Goal: Find specific page/section: Find specific page/section

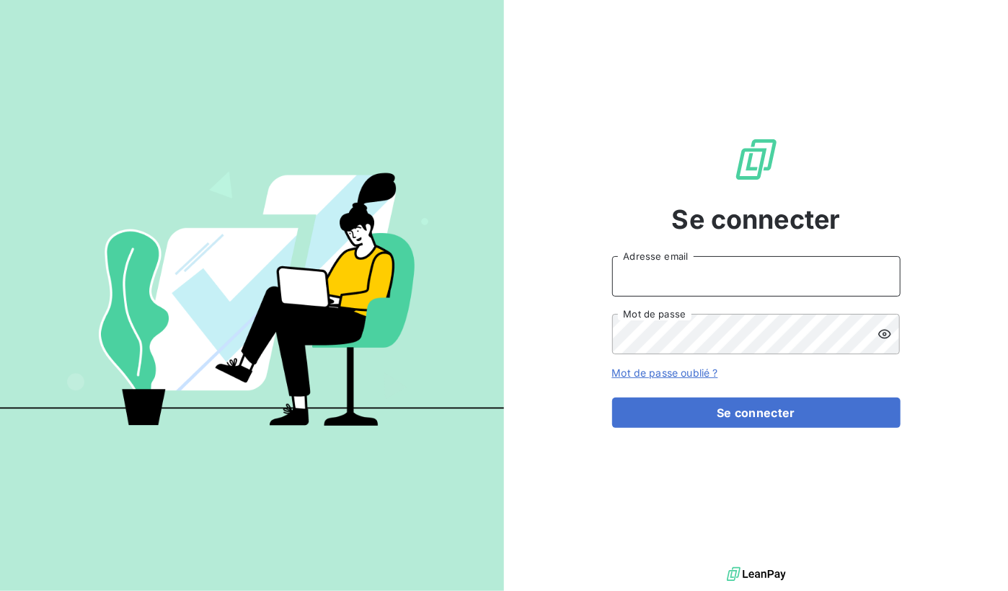
type input "[EMAIL_ADDRESS][DOMAIN_NAME]"
click at [762, 394] on form "[EMAIL_ADDRESS][DOMAIN_NAME] Adresse email Mot de passe Mot de passe oublié ? S…" at bounding box center [756, 342] width 288 height 172
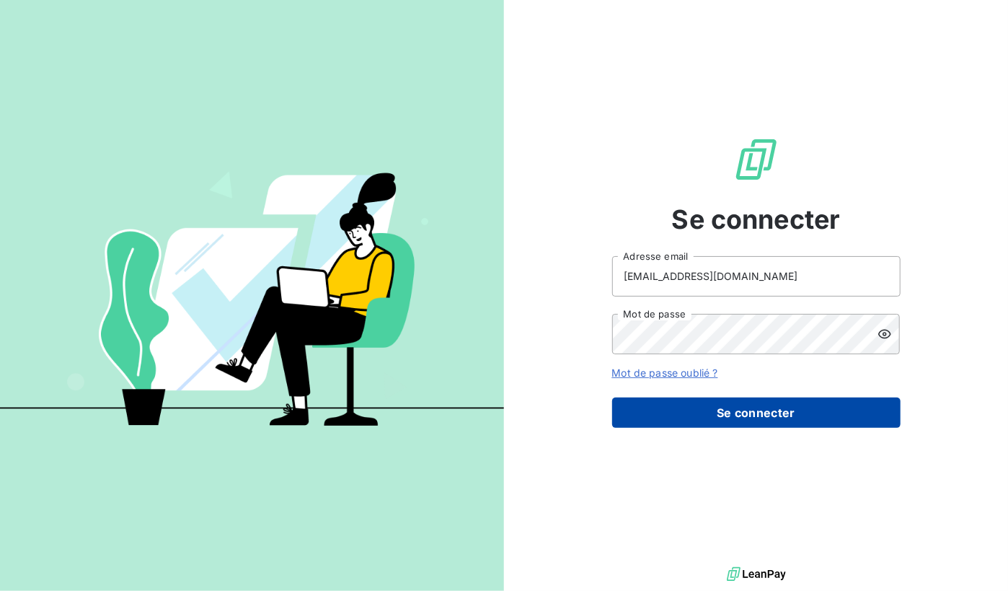
click at [764, 407] on button "Se connecter" at bounding box center [756, 412] width 288 height 30
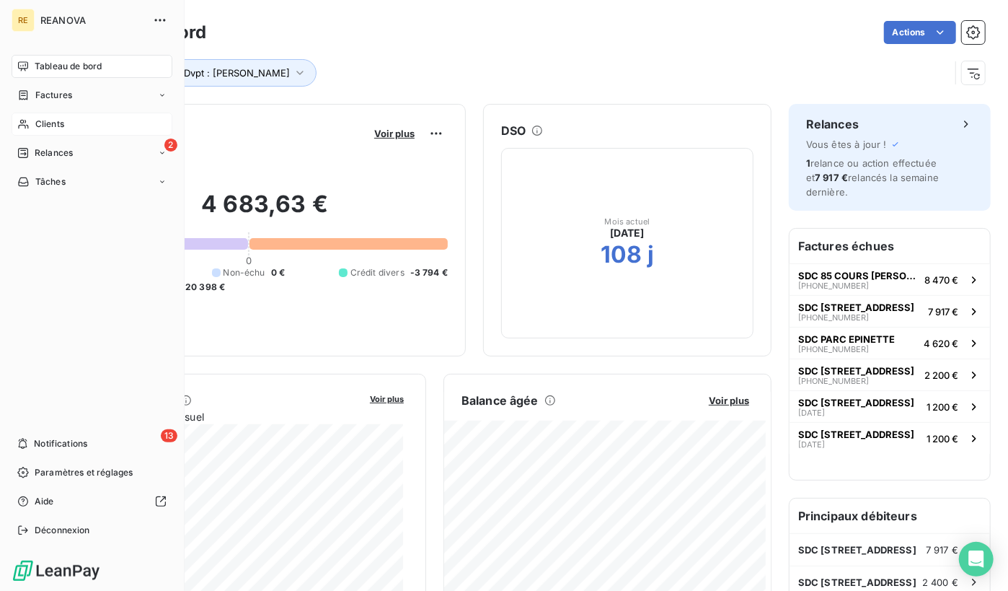
click at [88, 118] on div "Clients" at bounding box center [92, 123] width 161 height 23
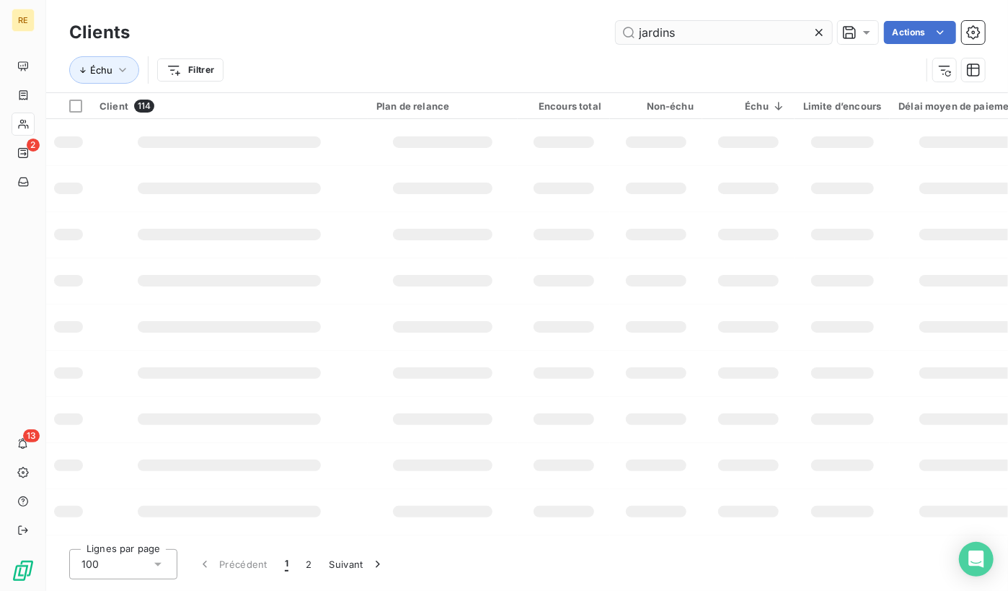
type input "jardins"
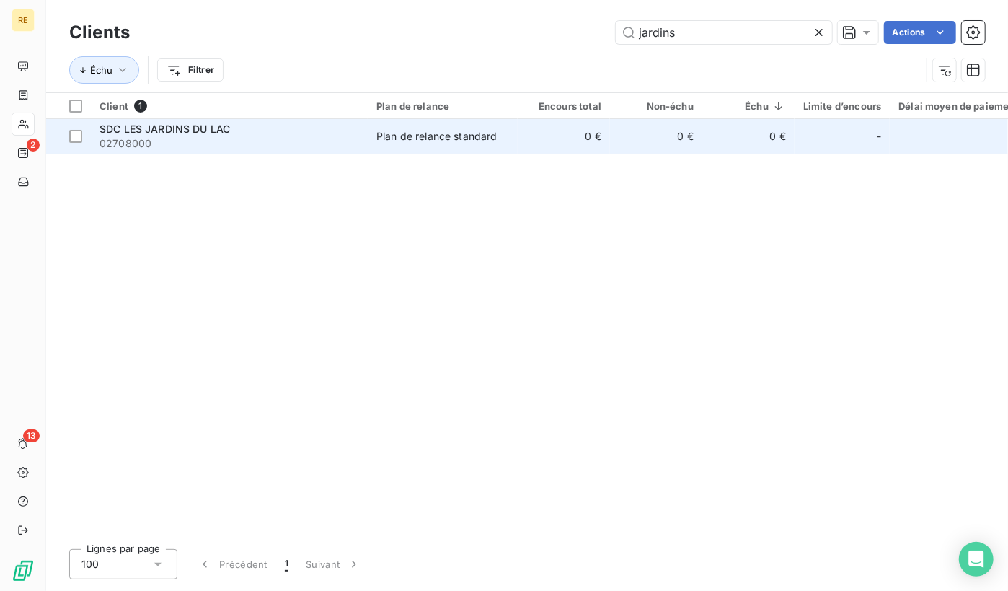
click at [208, 138] on span "02708000" at bounding box center [230, 143] width 260 height 14
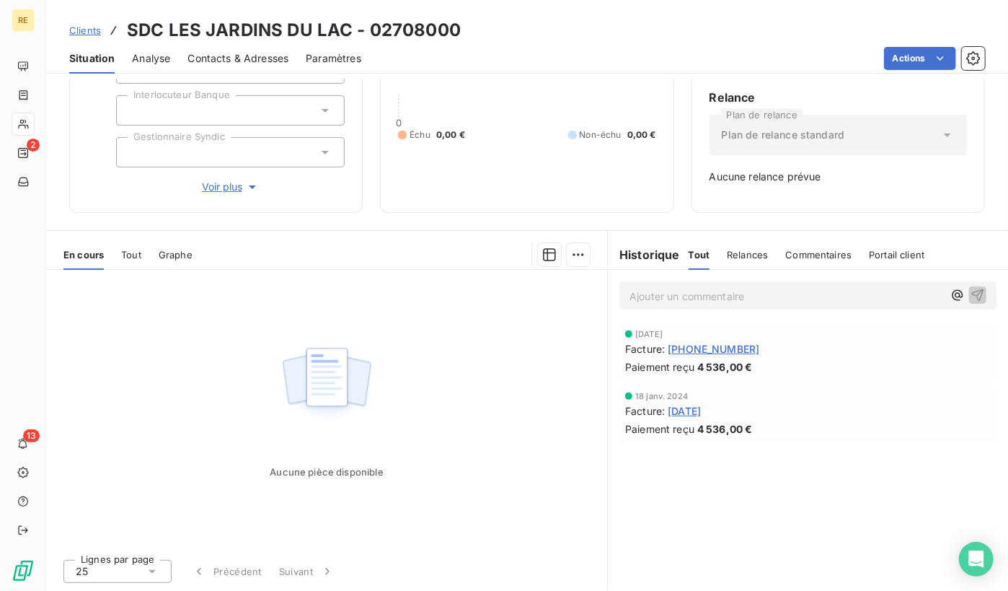
scroll to position [131, 0]
click at [137, 250] on span "Tout" at bounding box center [131, 255] width 20 height 12
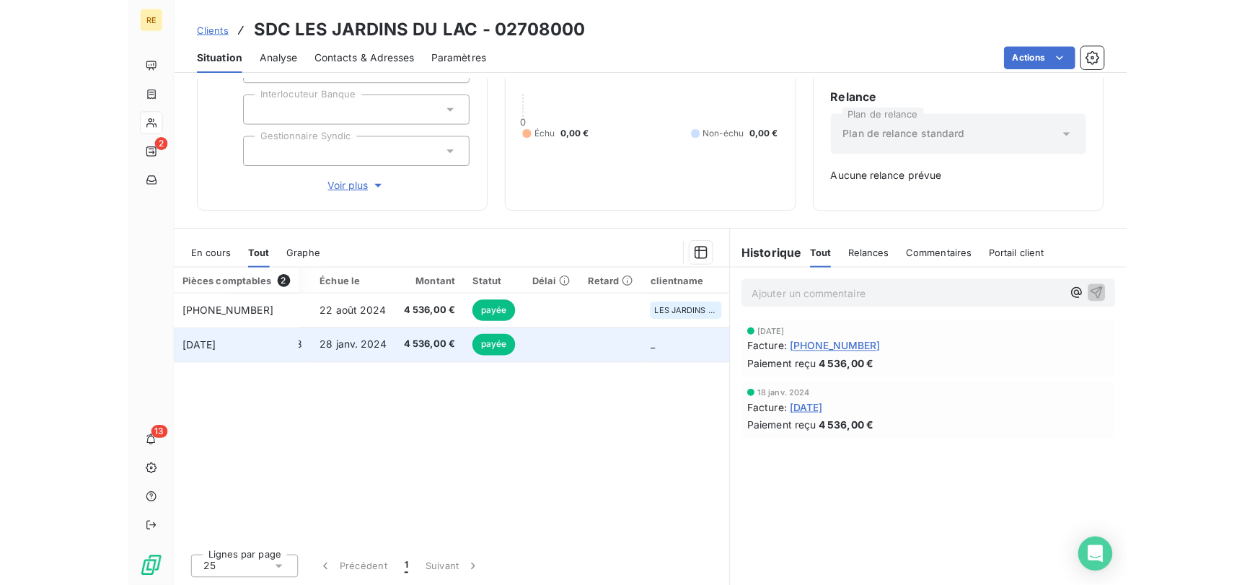
scroll to position [0, 0]
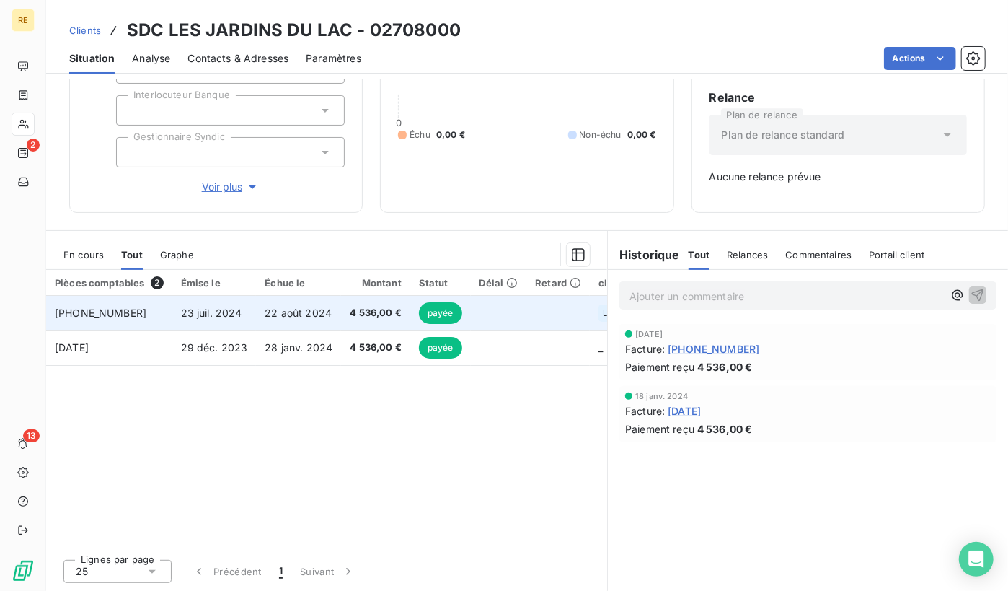
click at [335, 324] on td "22 août 2024" at bounding box center [298, 313] width 85 height 35
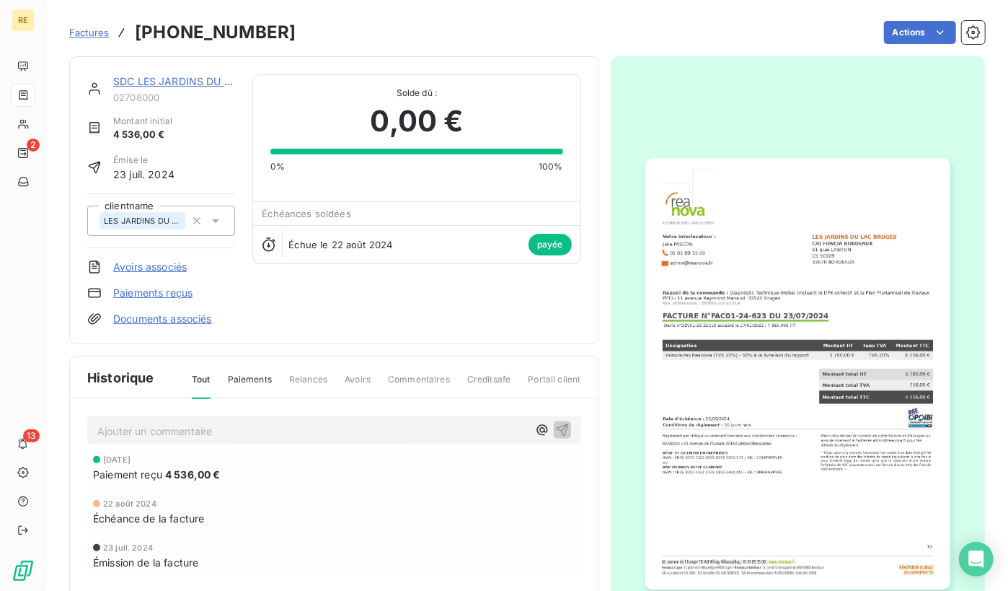
click at [83, 40] on div "Factures [PHONE_NUMBER]" at bounding box center [182, 32] width 226 height 26
click at [83, 35] on span "Factures" at bounding box center [89, 33] width 40 height 12
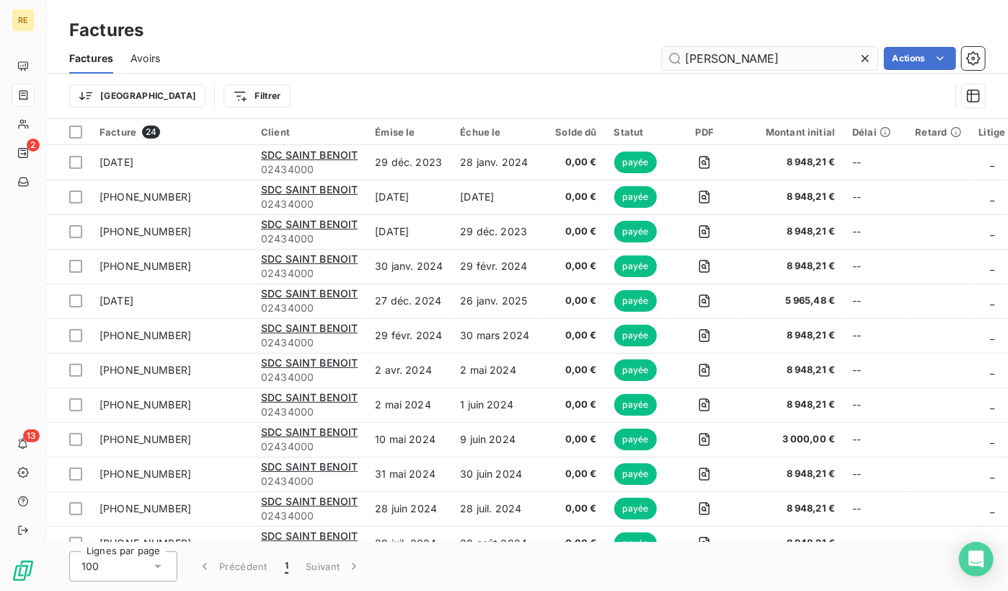
click at [750, 50] on input "[PERSON_NAME]" at bounding box center [770, 58] width 216 height 23
type input "clain"
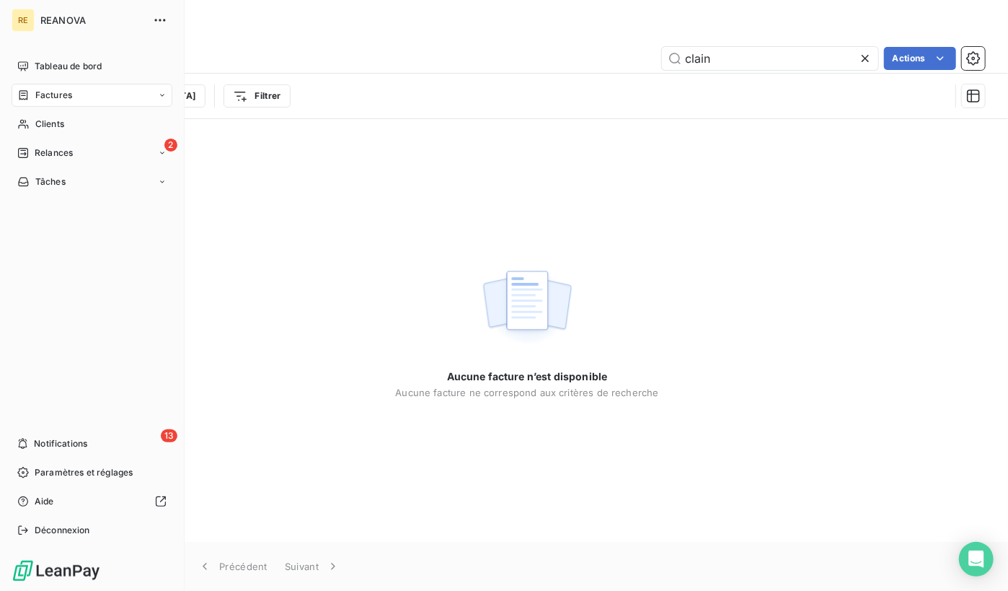
click at [71, 94] on span "Factures" at bounding box center [53, 95] width 37 height 13
click at [79, 123] on div "Factures" at bounding box center [100, 123] width 143 height 23
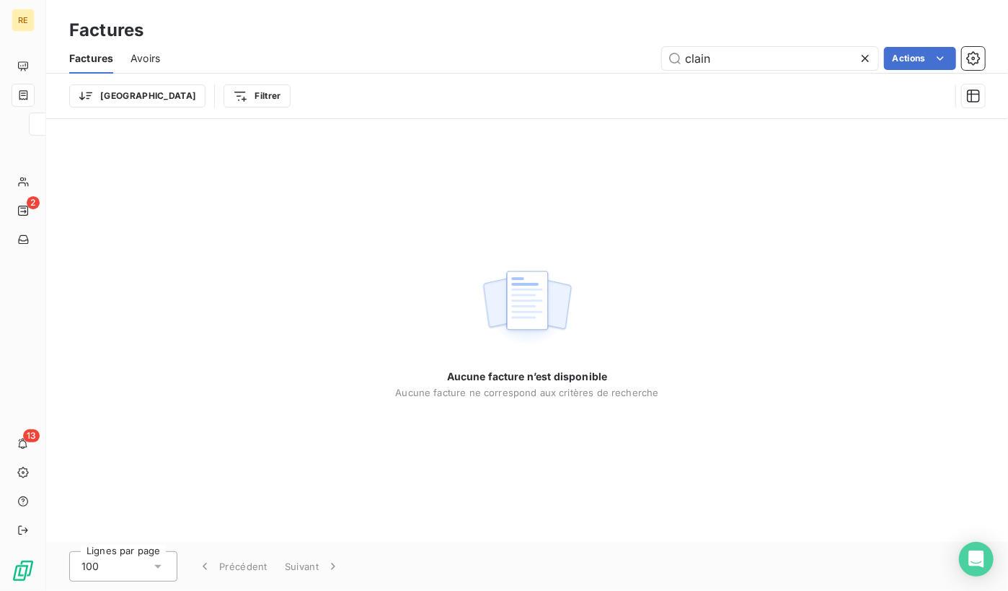
click at [389, 175] on div "Aucune facture n’est disponible Aucune facture ne correspond aux critères de re…" at bounding box center [527, 330] width 962 height 423
click at [141, 63] on span "Avoirs" at bounding box center [146, 58] width 30 height 14
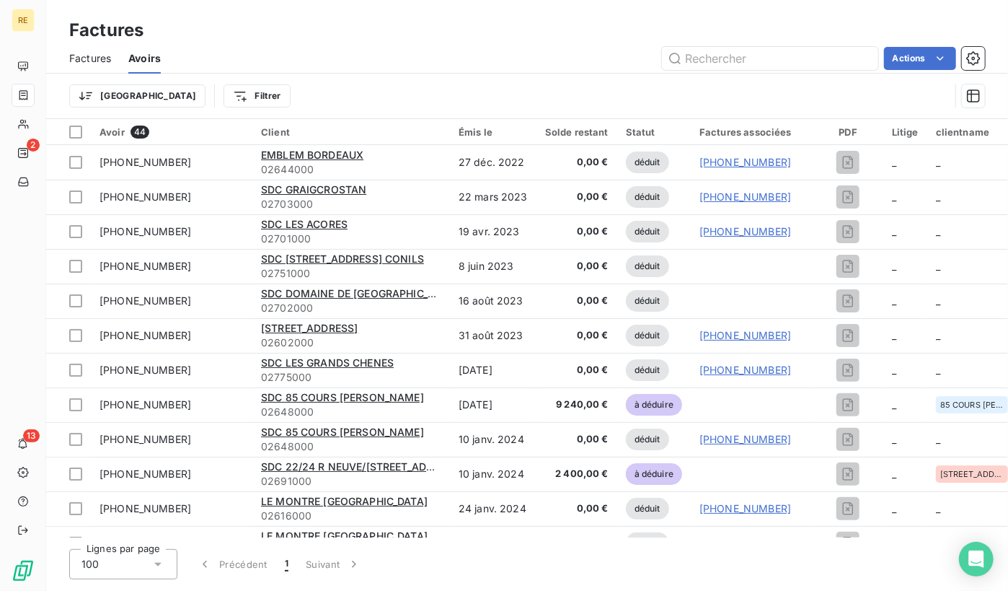
click at [88, 60] on span "Factures" at bounding box center [90, 58] width 42 height 14
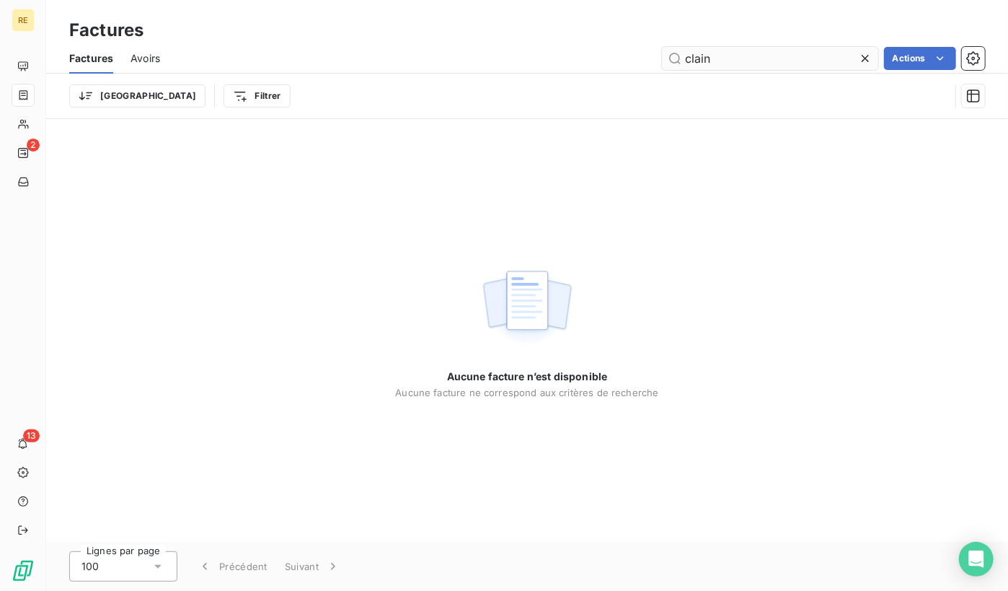
click at [706, 63] on input "clain" at bounding box center [770, 58] width 216 height 23
click at [719, 61] on input "clain" at bounding box center [770, 58] width 216 height 23
type input "jardins"
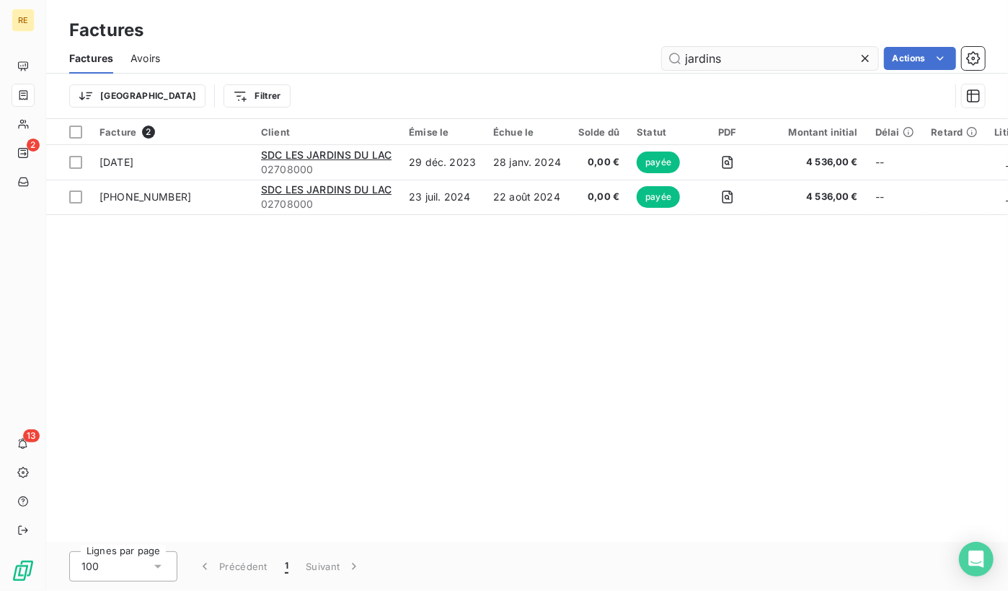
click at [719, 61] on input "jardins" at bounding box center [770, 58] width 216 height 23
